Goal: Check status: Check status

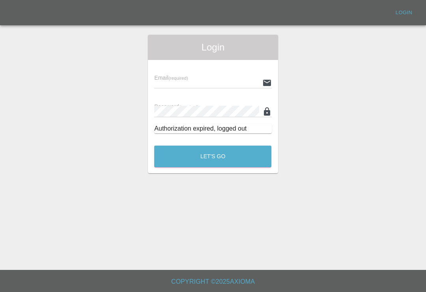
click at [227, 84] on input "text" at bounding box center [206, 82] width 105 height 11
type input "[EMAIL_ADDRESS][DOMAIN_NAME]"
click at [213, 156] on button "Let's Go" at bounding box center [212, 157] width 117 height 22
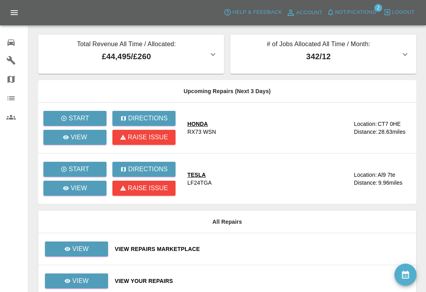
click at [7, 47] on link "0 Repair home" at bounding box center [14, 41] width 28 height 19
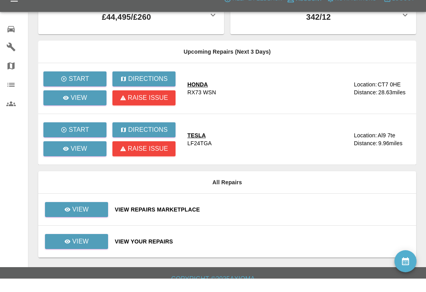
scroll to position [24, 0]
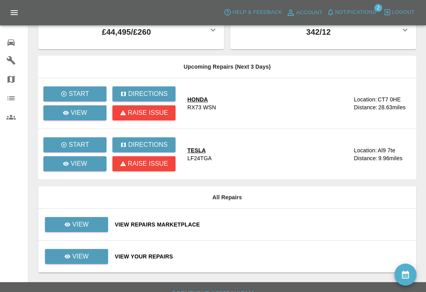
click at [270, 259] on div "View Your Repairs" at bounding box center [262, 257] width 295 height 8
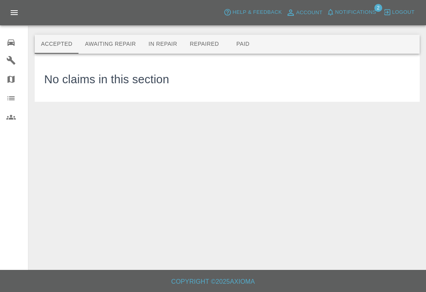
click at [209, 49] on button "Repaired" at bounding box center [204, 44] width 42 height 19
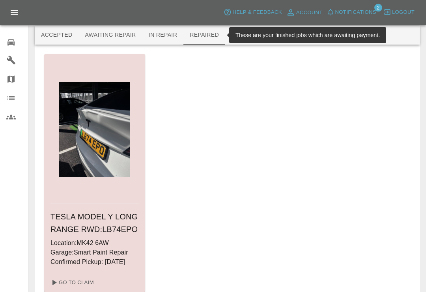
scroll to position [51, 0]
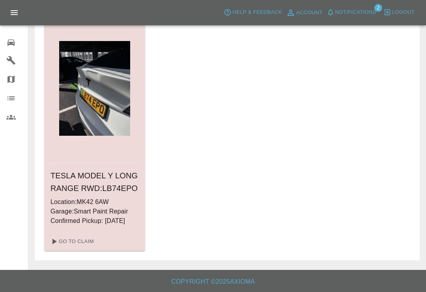
click at [345, 17] on button "Notifications" at bounding box center [352, 12] width 54 height 12
